Goal: Information Seeking & Learning: Learn about a topic

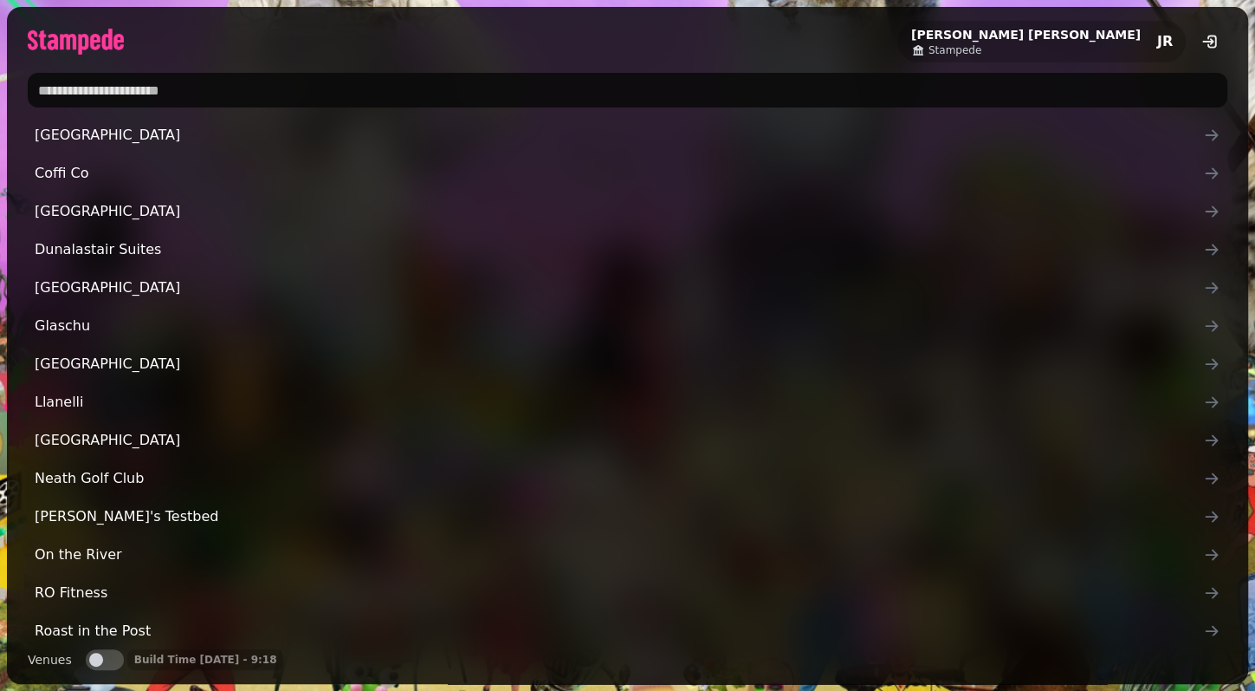
type input "*"
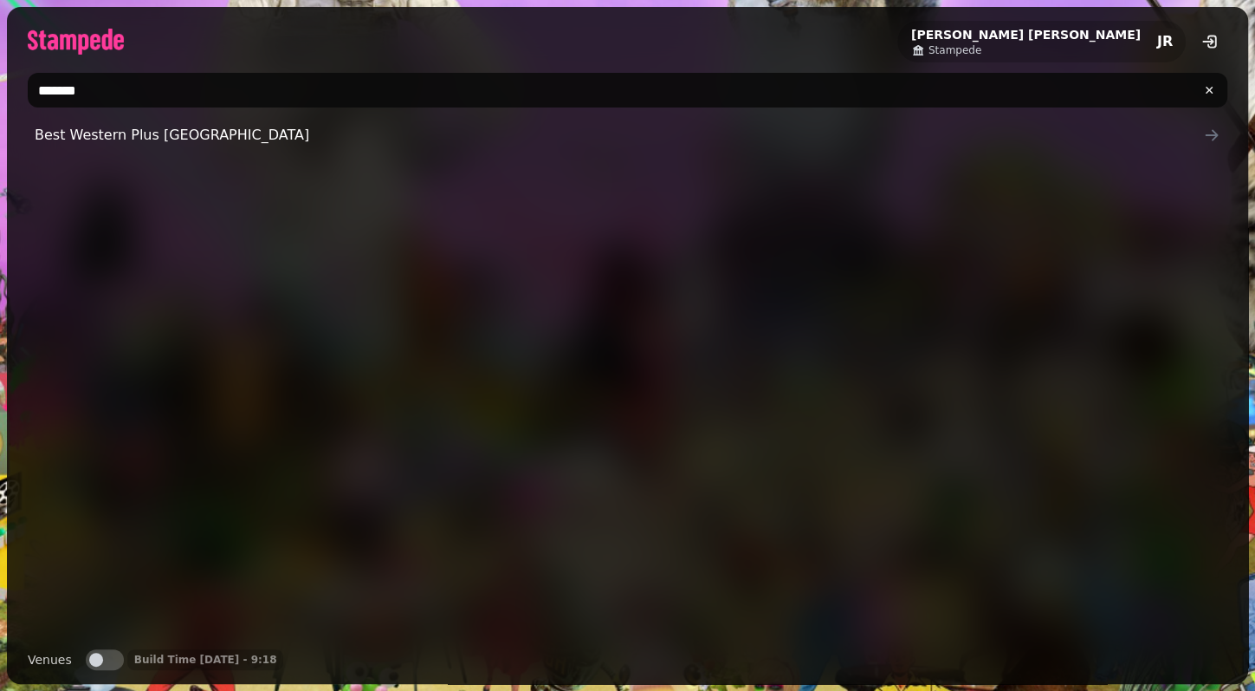
type input "*******"
click at [110, 653] on button "Venues" at bounding box center [105, 659] width 38 height 21
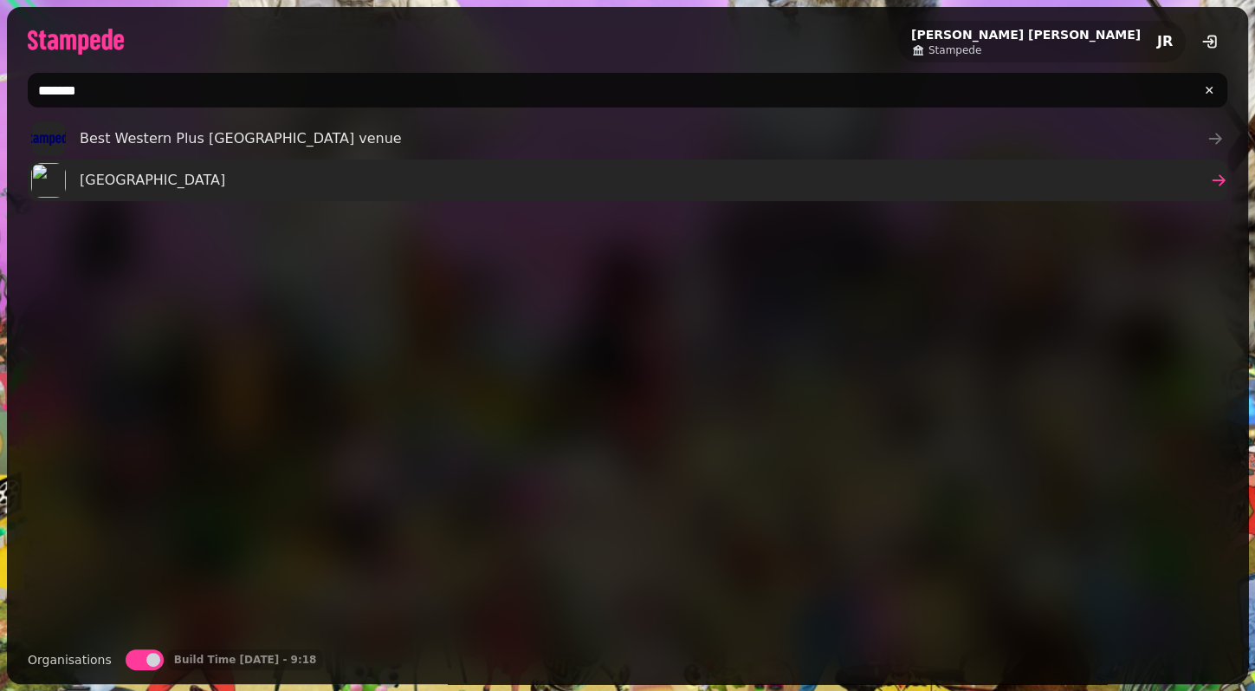
click at [175, 181] on link "[GEOGRAPHIC_DATA]" at bounding box center [628, 180] width 1200 height 42
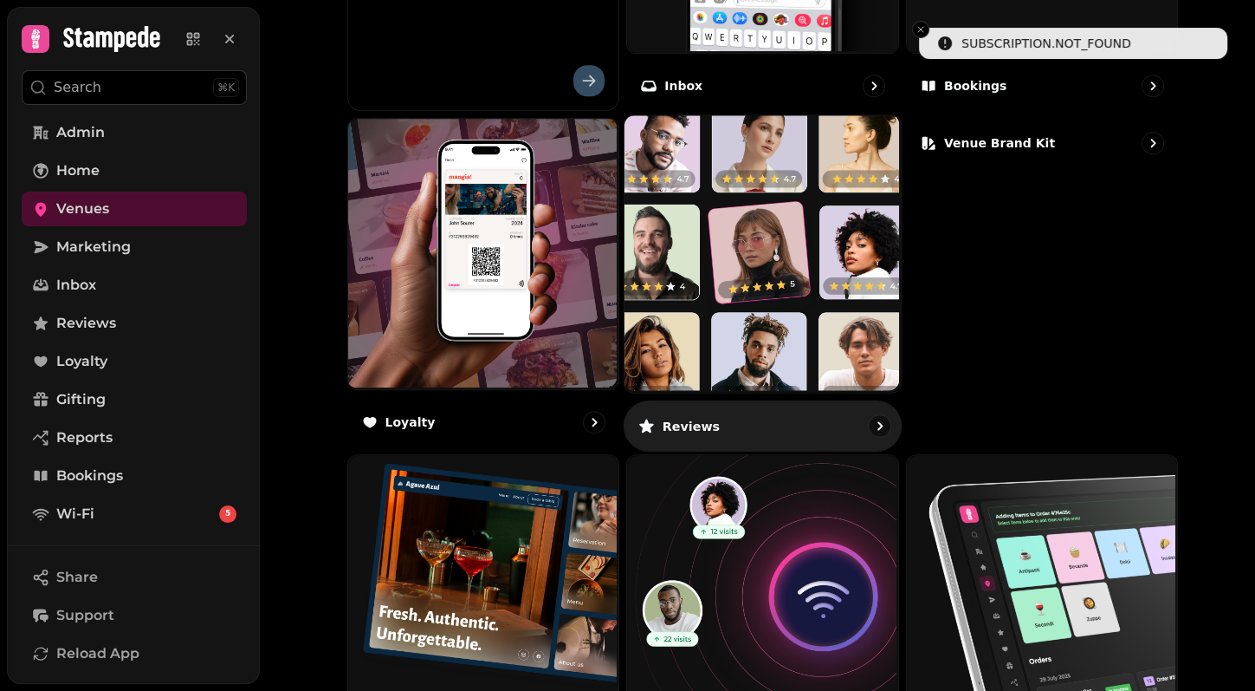
scroll to position [973, 0]
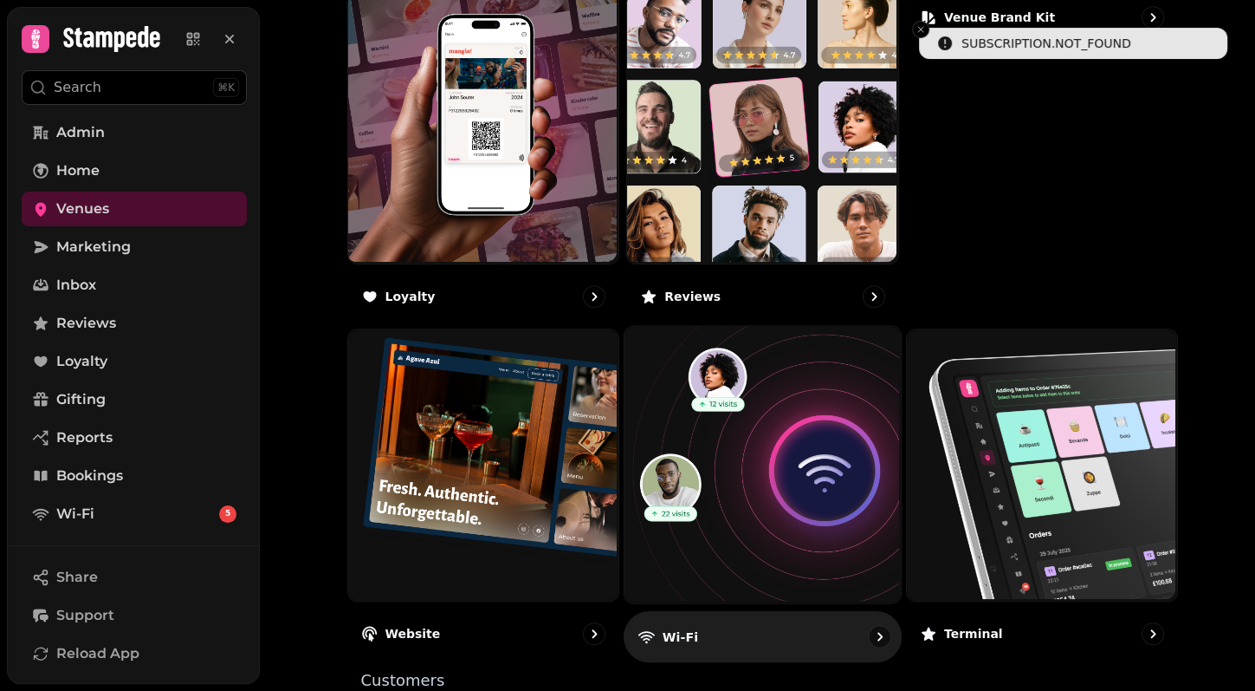
click at [779, 416] on img at bounding box center [761, 463] width 276 height 276
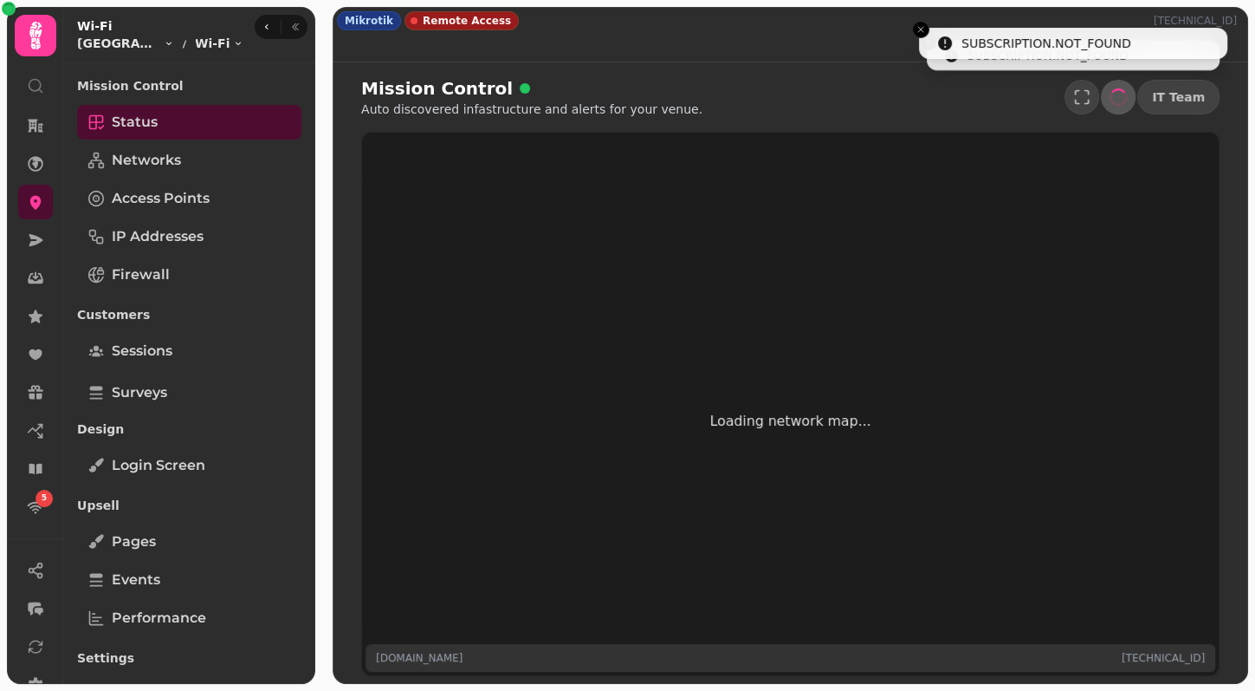
click at [174, 618] on span "Performance" at bounding box center [159, 617] width 94 height 21
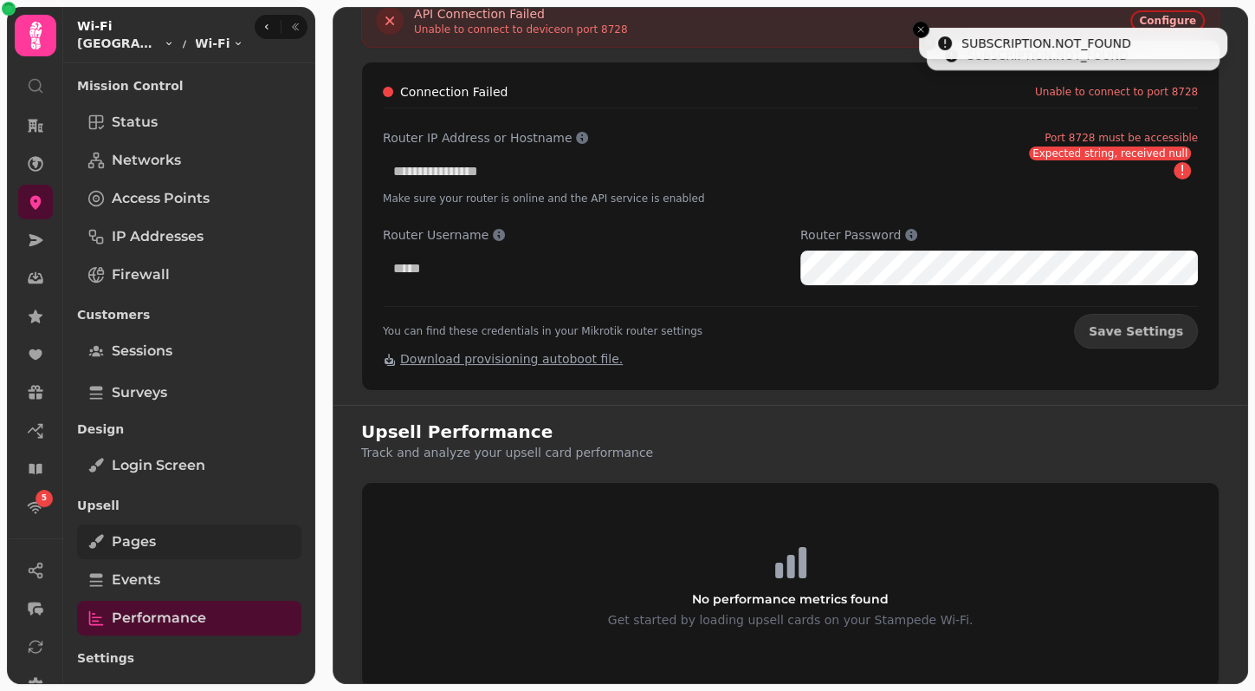
scroll to position [172, 0]
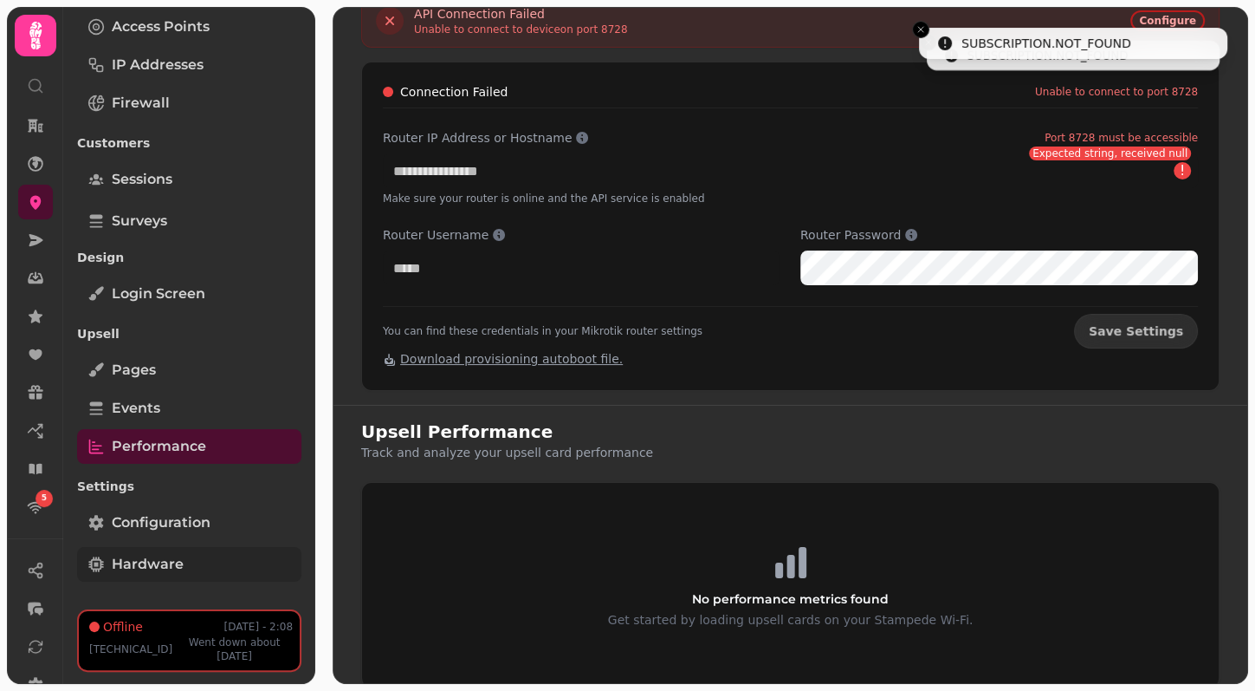
click at [184, 560] on link "Hardware" at bounding box center [189, 564] width 224 height 35
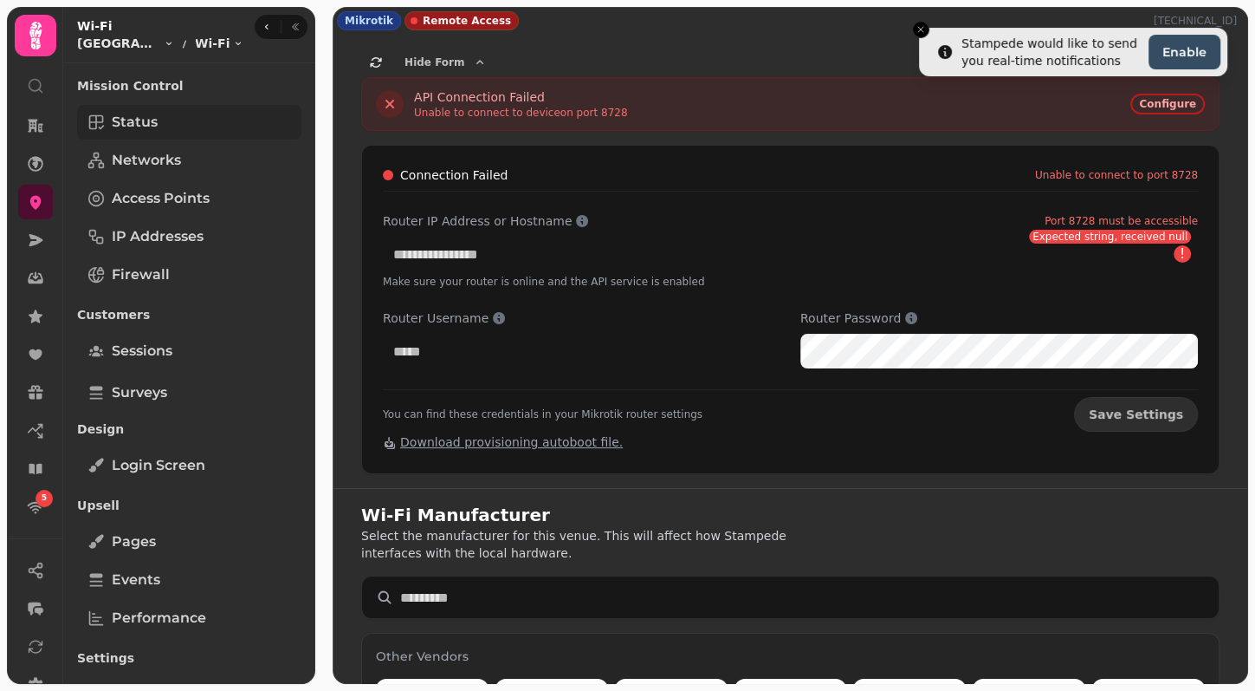
click at [152, 117] on span "Status" at bounding box center [135, 122] width 46 height 21
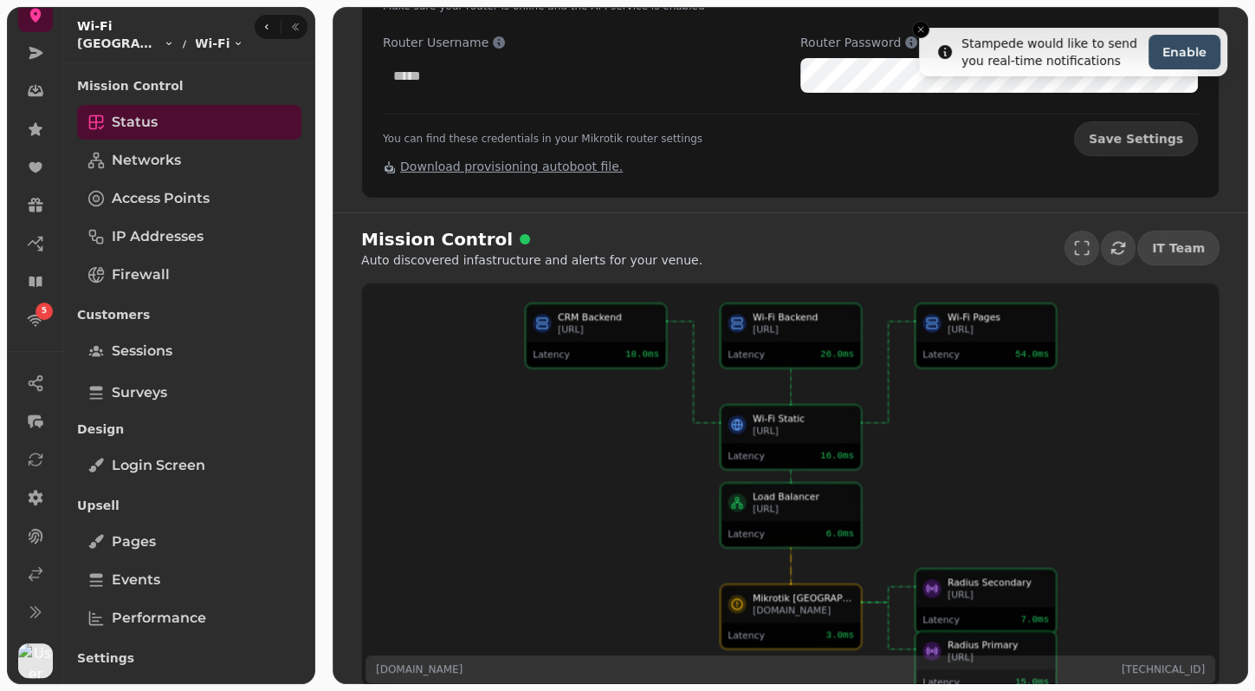
scroll to position [282, 0]
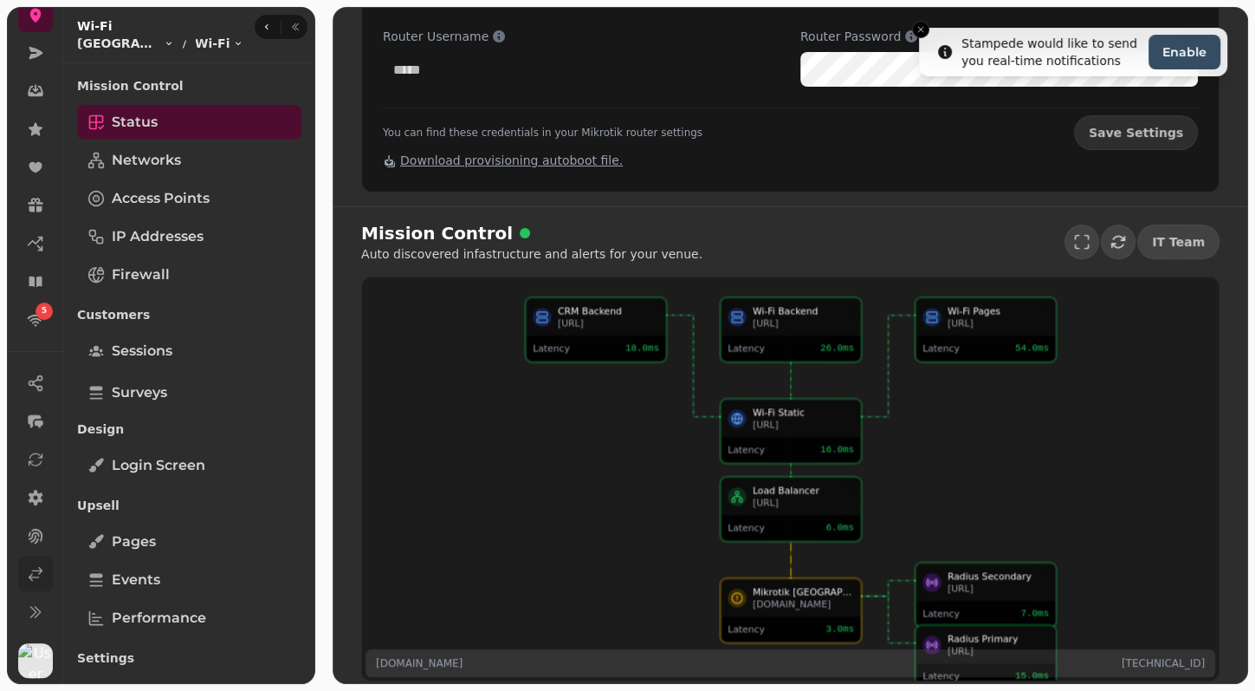
click at [36, 581] on icon at bounding box center [35, 573] width 17 height 17
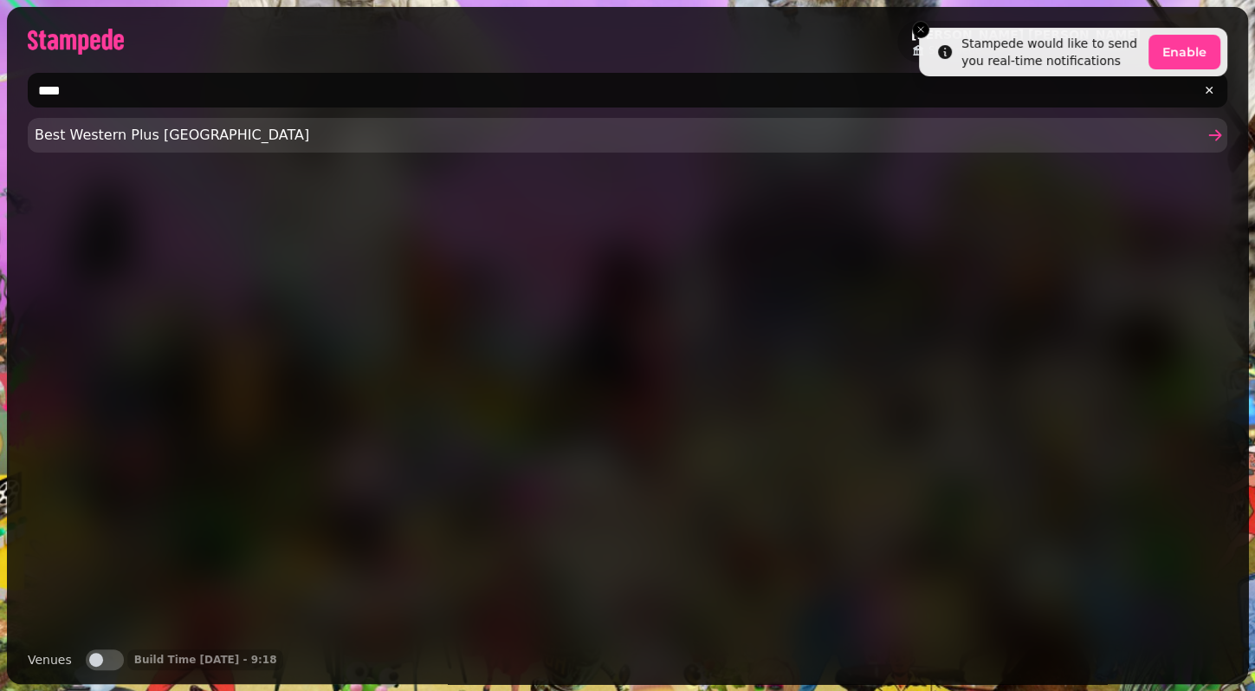
type input "****"
click at [165, 146] on link "Best Western Plus [GEOGRAPHIC_DATA]" at bounding box center [628, 135] width 1200 height 35
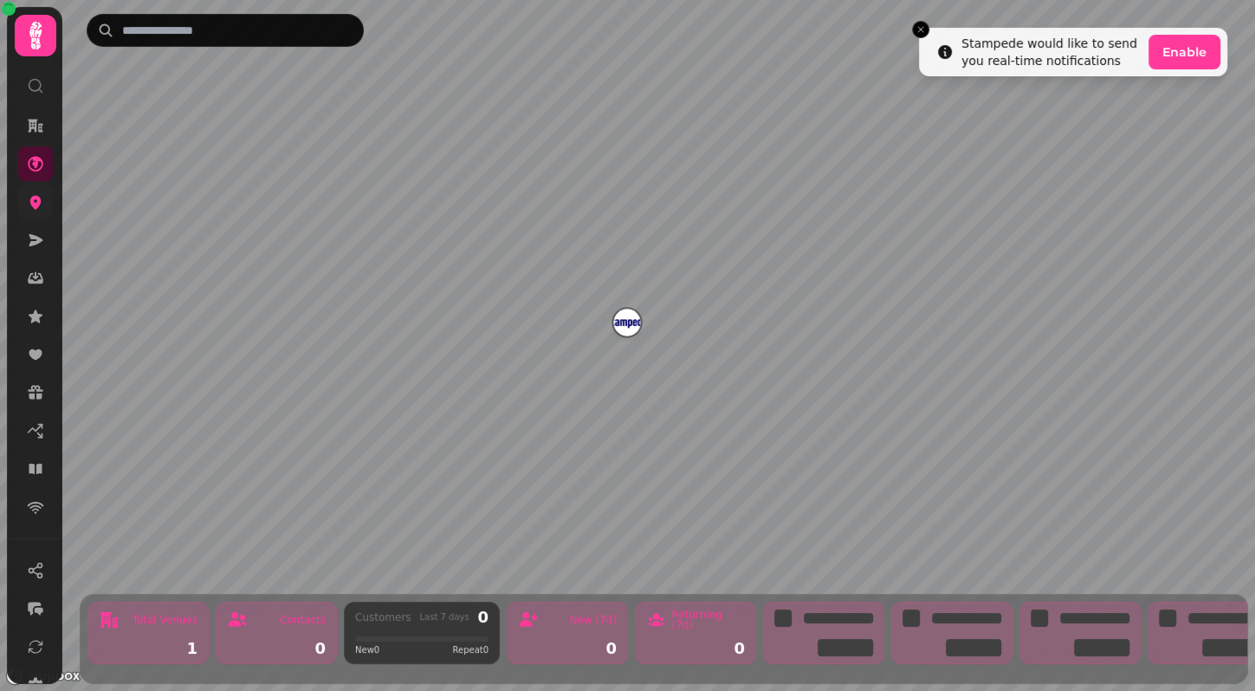
click at [25, 208] on link at bounding box center [35, 202] width 35 height 35
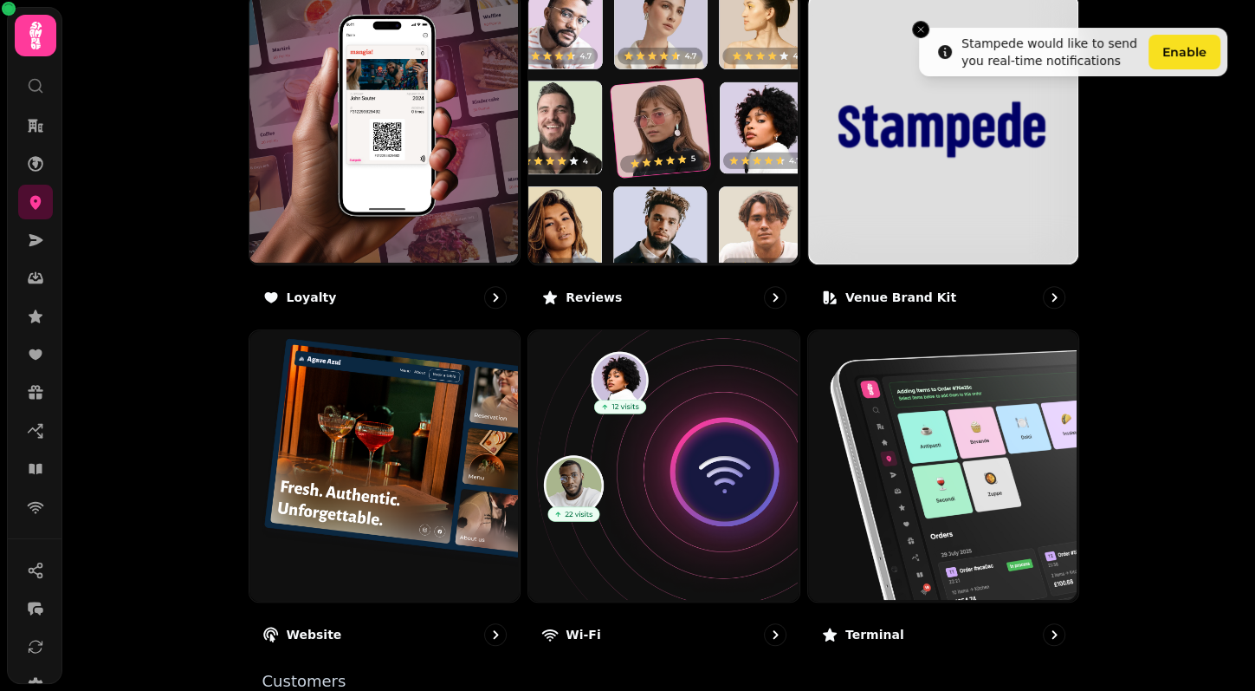
scroll to position [986, 0]
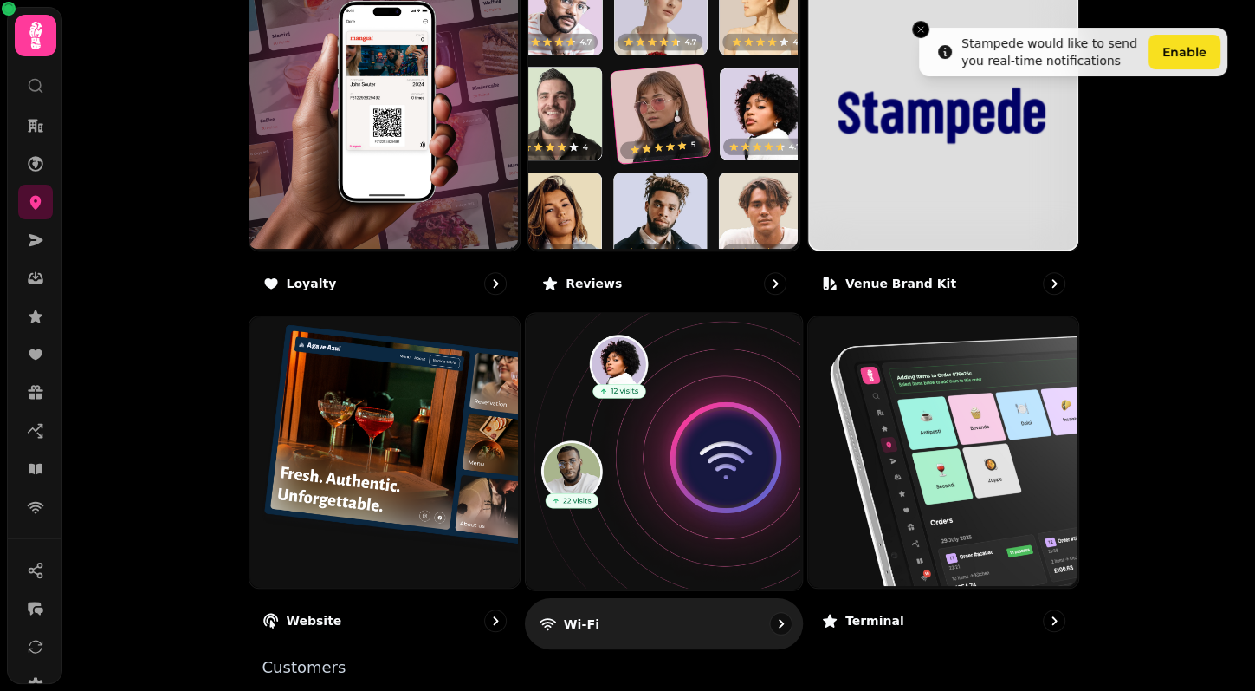
click at [684, 478] on img at bounding box center [662, 450] width 276 height 276
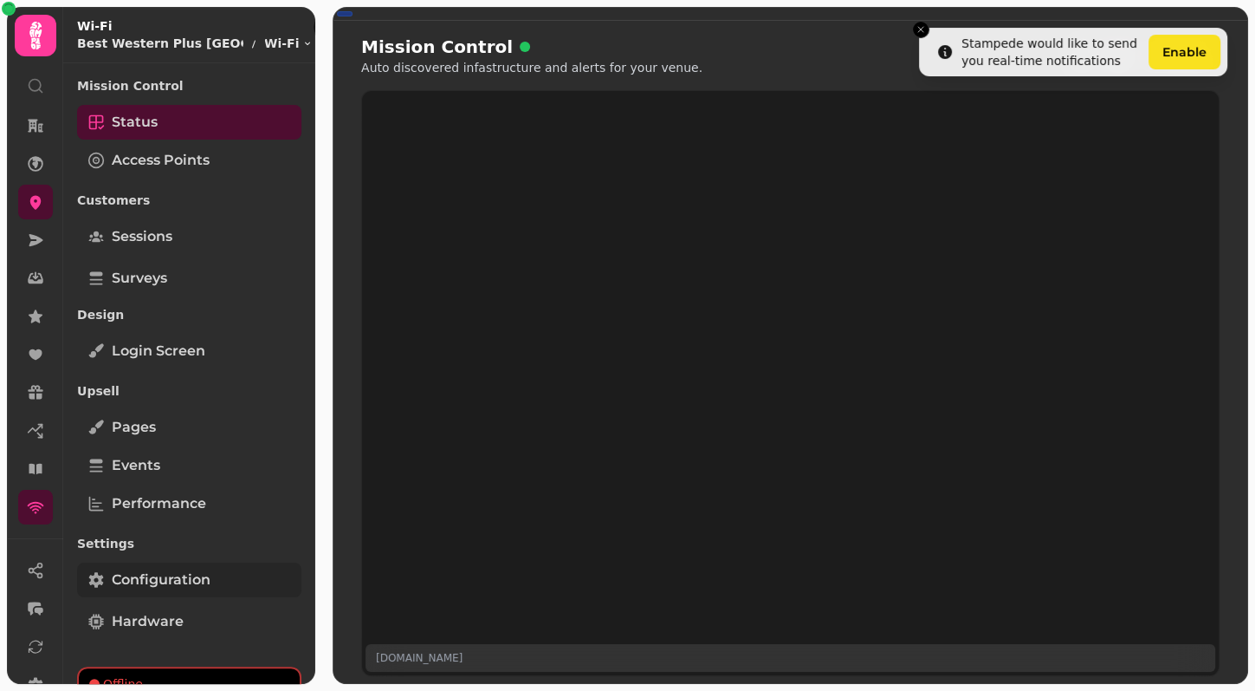
scroll to position [43, 0]
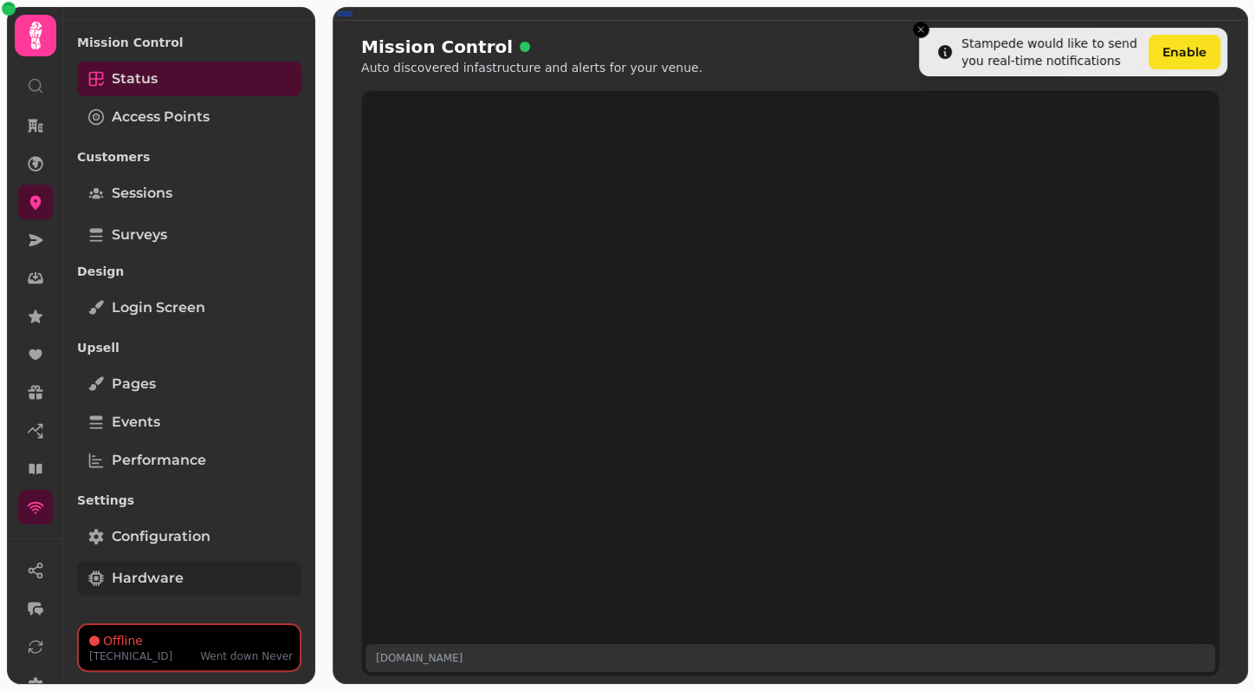
click at [206, 574] on link "Hardware" at bounding box center [189, 578] width 224 height 35
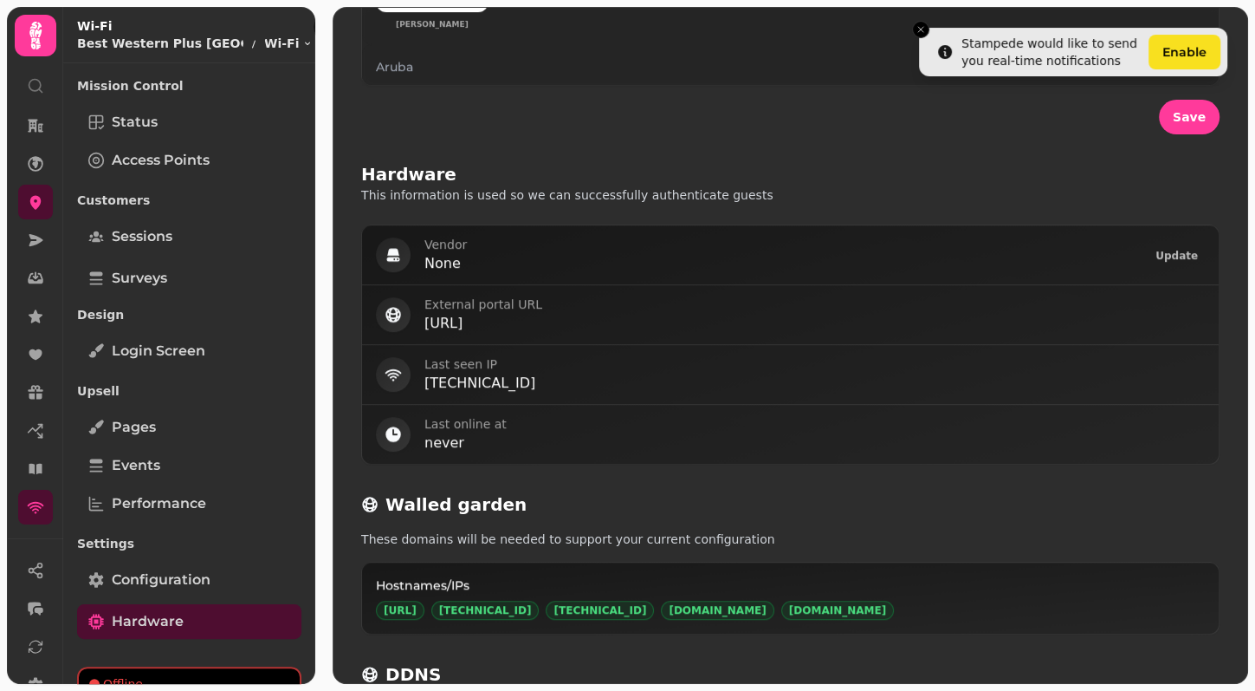
scroll to position [334, 0]
